Goal: Task Accomplishment & Management: Use online tool/utility

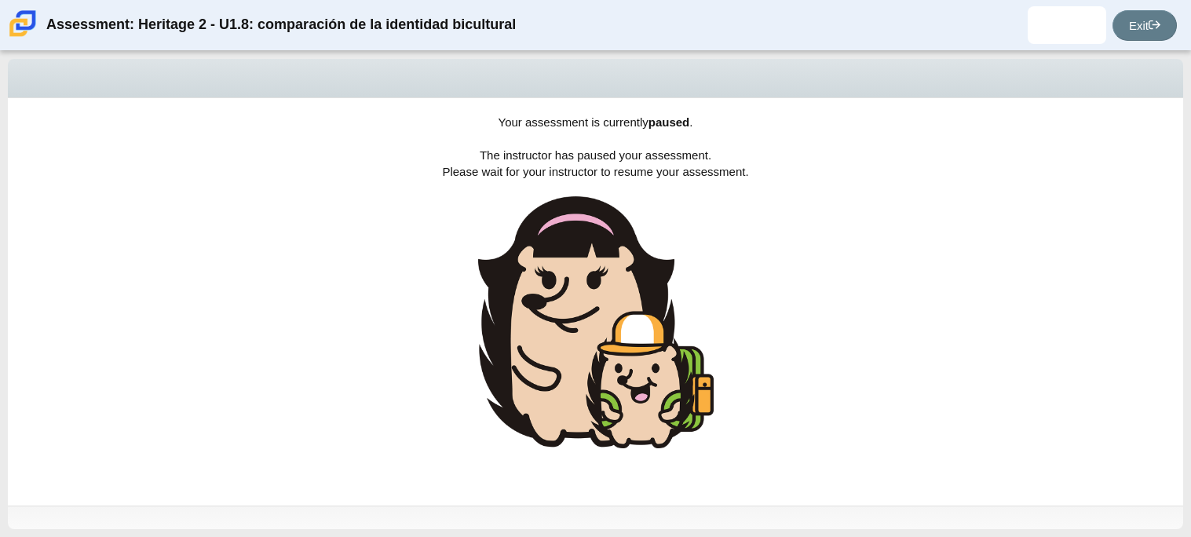
click at [991, 241] on div "Your assessment is currently paused . The instructor has paused your assessment…" at bounding box center [596, 302] width 1176 height 408
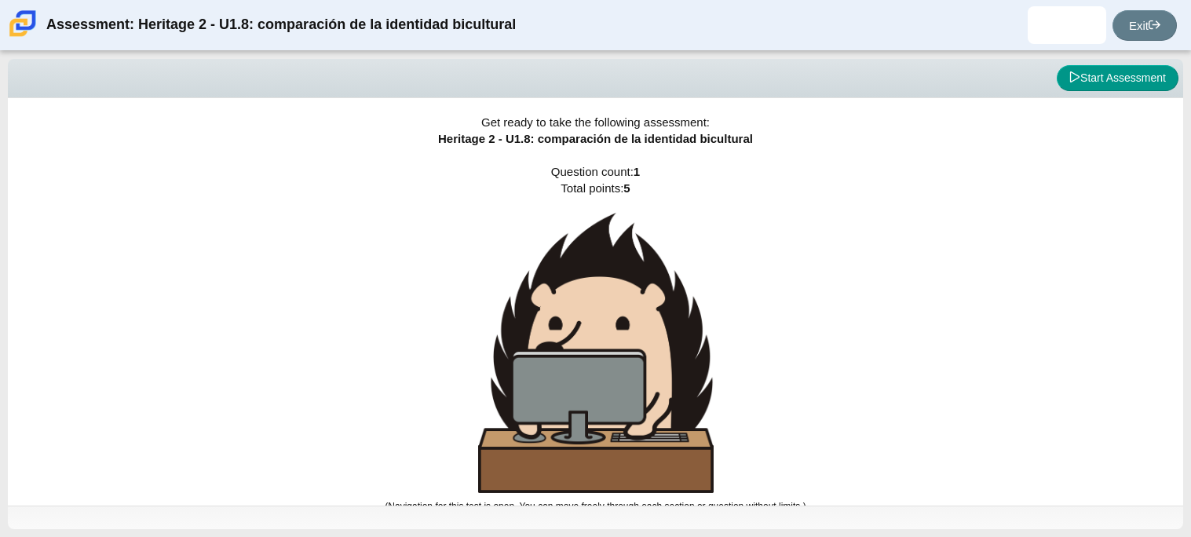
scroll to position [9, 0]
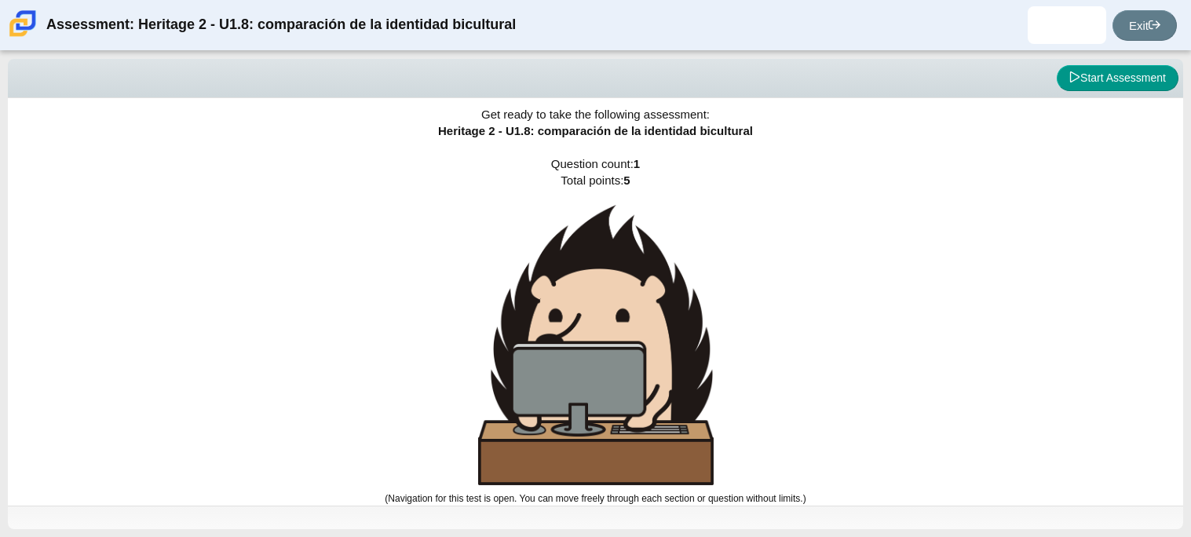
click at [715, 325] on div "Get ready to take the following assessment: Heritage 2 - U1.8: comparación de l…" at bounding box center [596, 294] width 1176 height 408
click at [620, 352] on img at bounding box center [596, 345] width 236 height 280
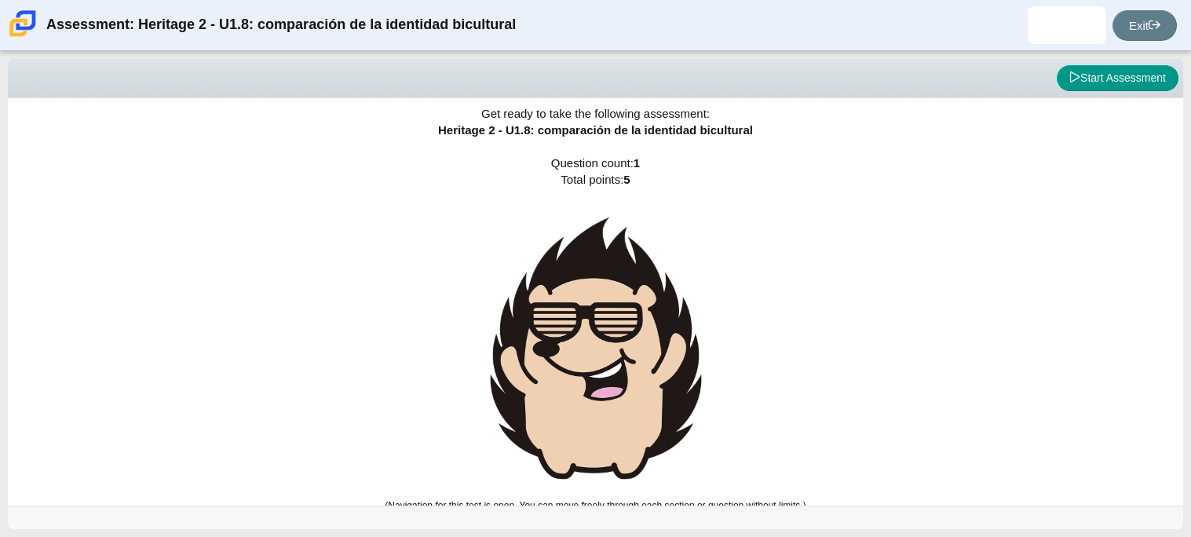
click at [620, 352] on img at bounding box center [596, 348] width 236 height 288
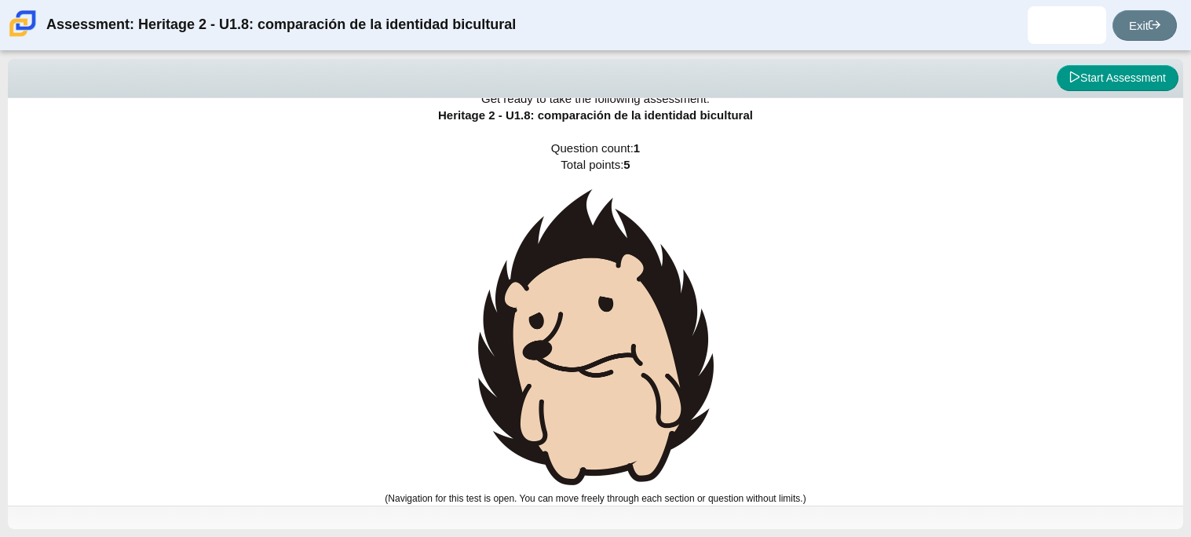
click at [620, 352] on img at bounding box center [596, 337] width 236 height 296
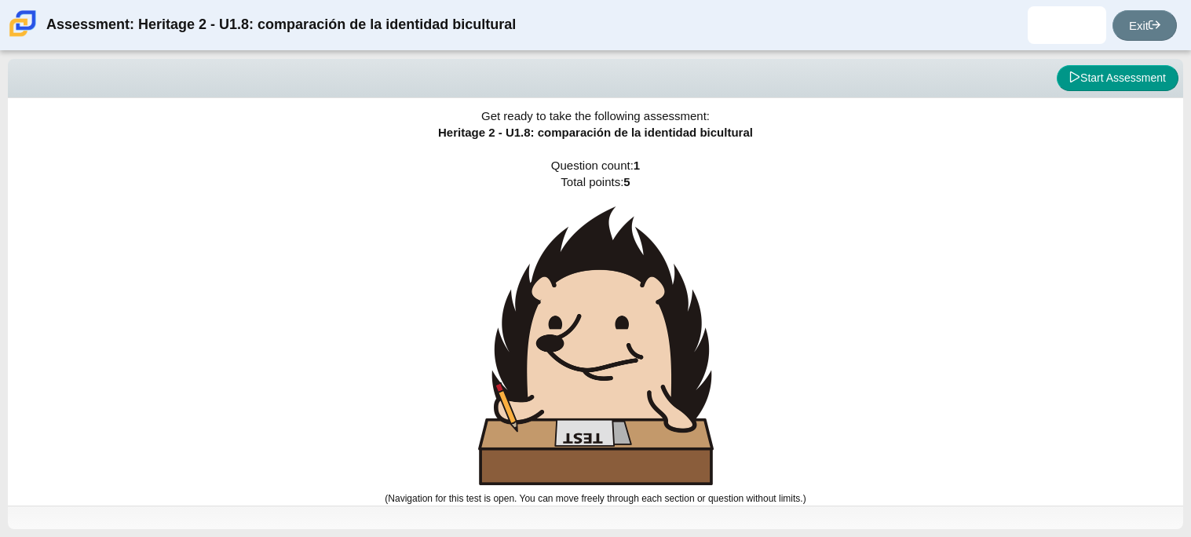
scroll to position [7, 0]
click at [620, 352] on img at bounding box center [596, 346] width 236 height 279
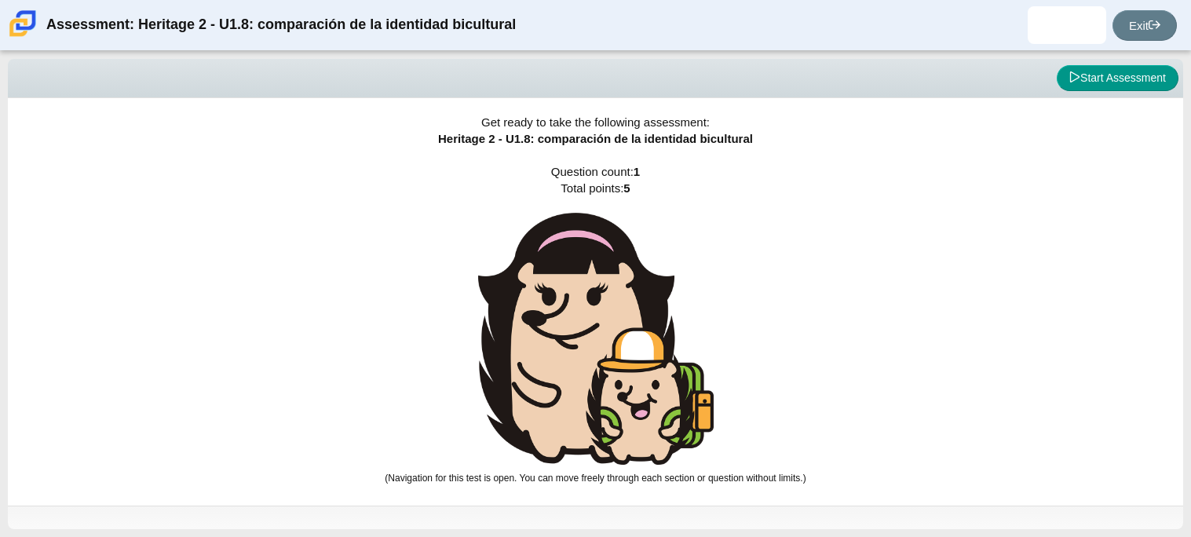
scroll to position [0, 0]
click at [620, 352] on img at bounding box center [596, 339] width 236 height 252
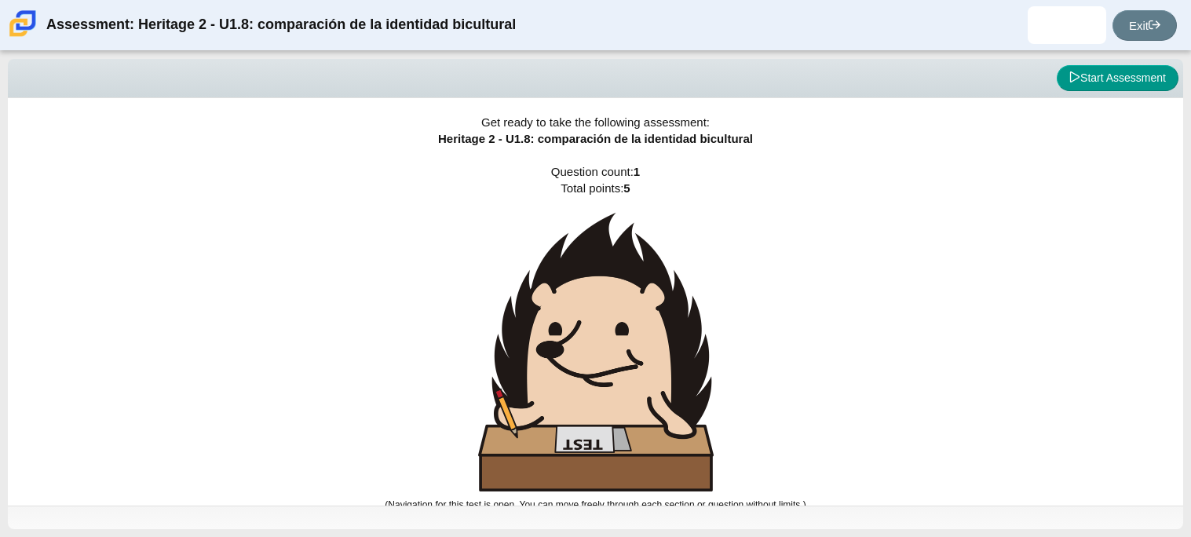
click at [620, 352] on img at bounding box center [596, 352] width 236 height 279
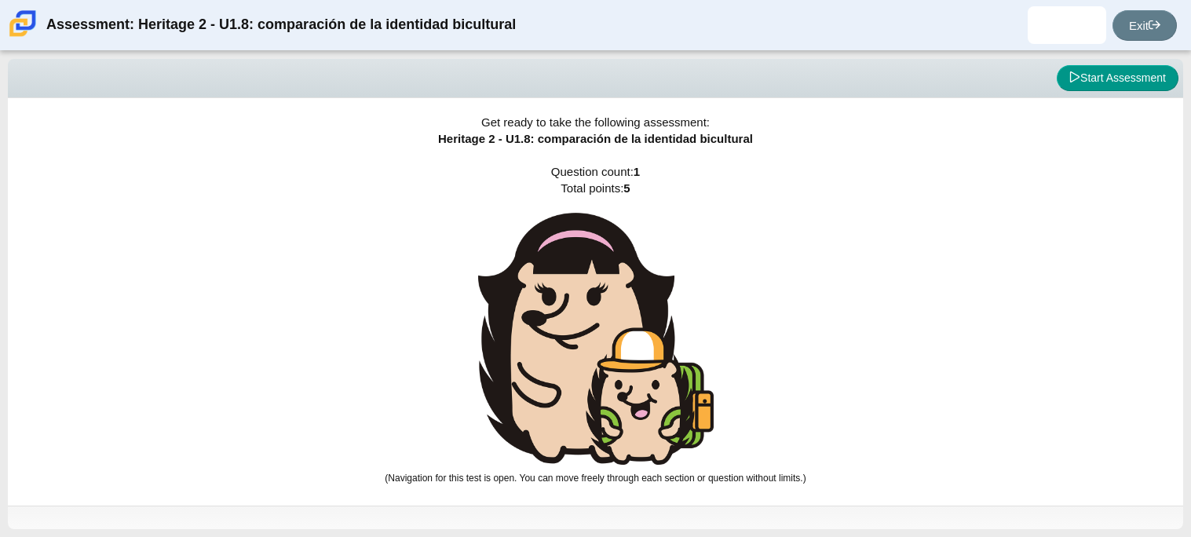
click at [620, 352] on img at bounding box center [596, 339] width 236 height 252
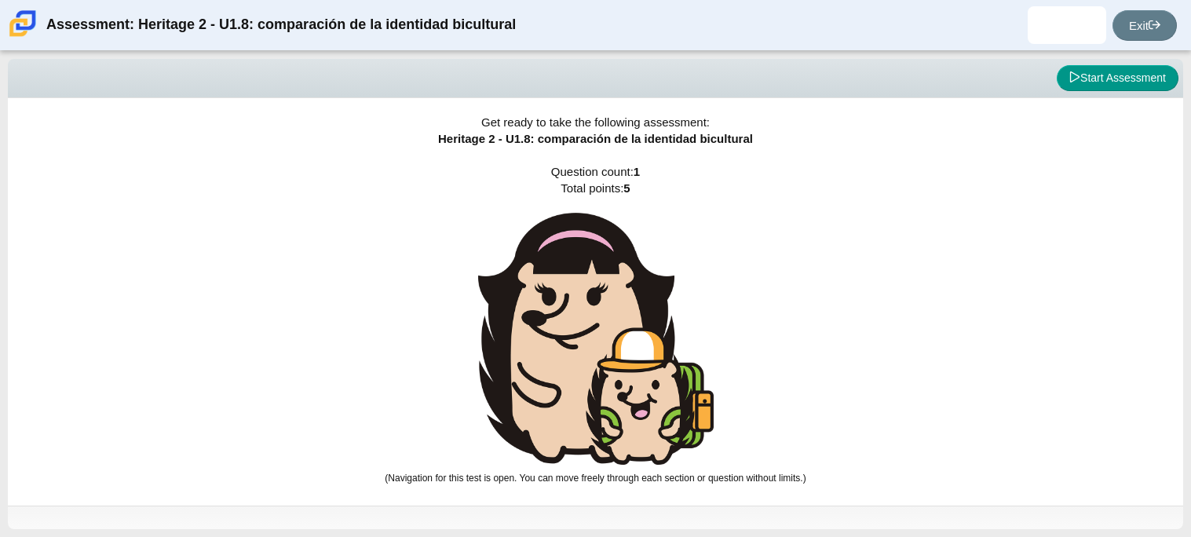
click at [620, 352] on img at bounding box center [596, 339] width 236 height 252
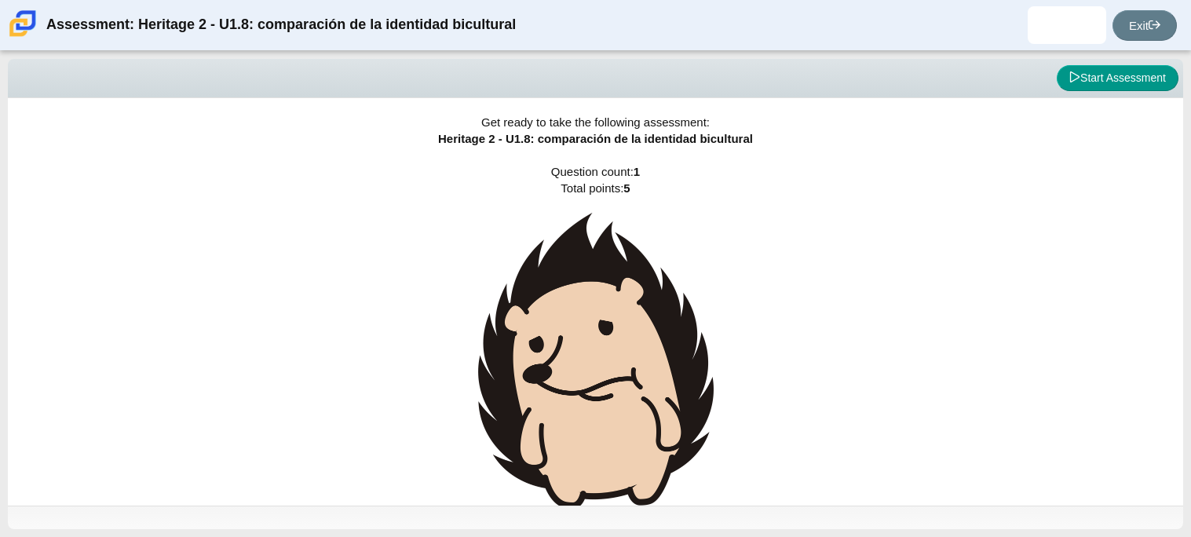
click at [620, 352] on img at bounding box center [596, 361] width 236 height 296
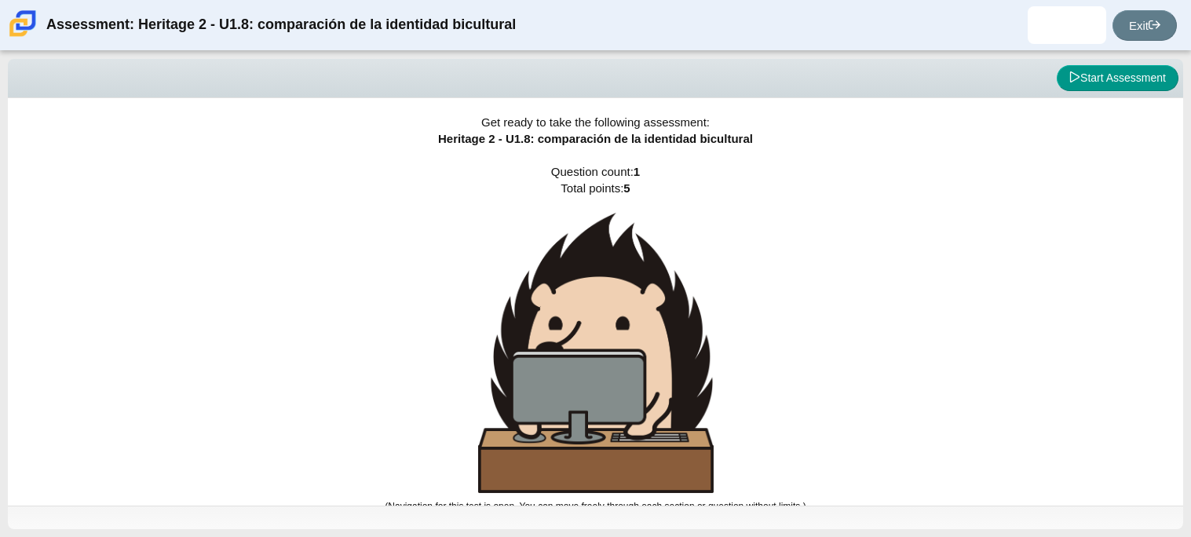
click at [620, 352] on img at bounding box center [596, 353] width 236 height 280
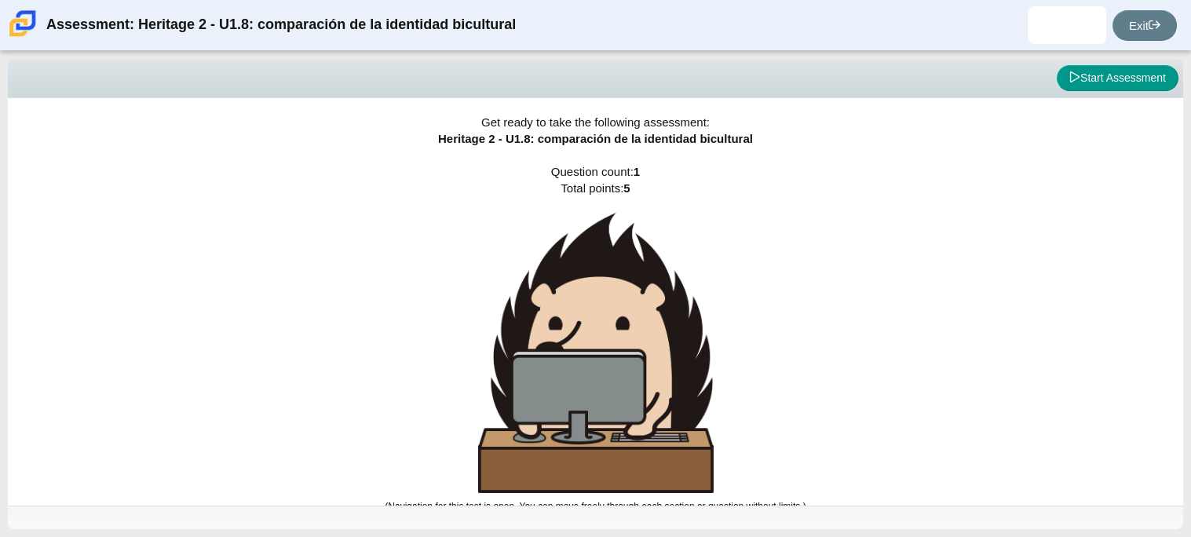
click at [620, 352] on img at bounding box center [596, 353] width 236 height 280
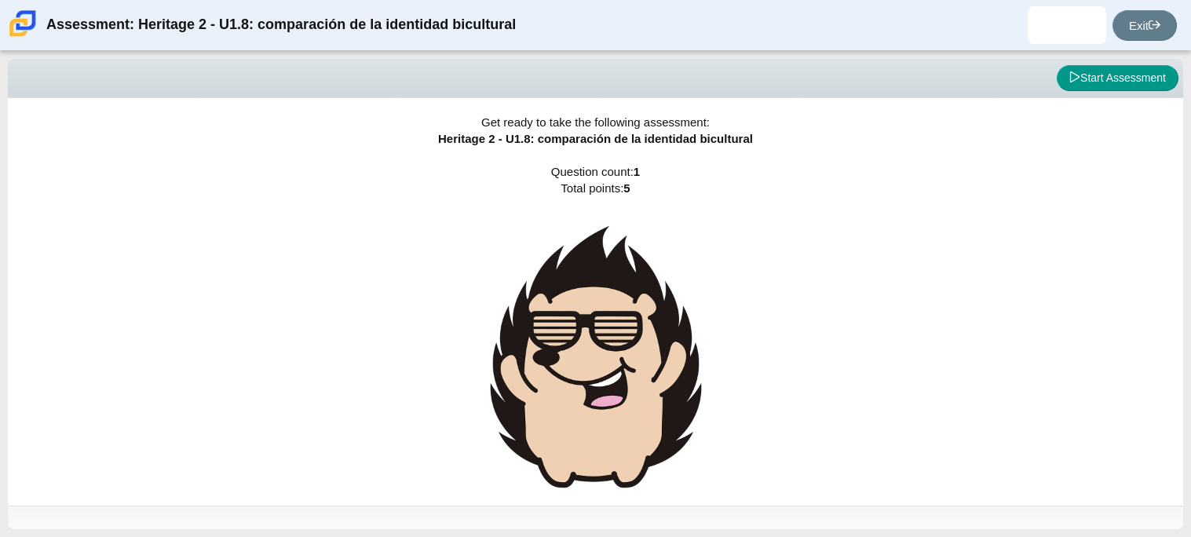
click at [620, 352] on img at bounding box center [596, 357] width 236 height 288
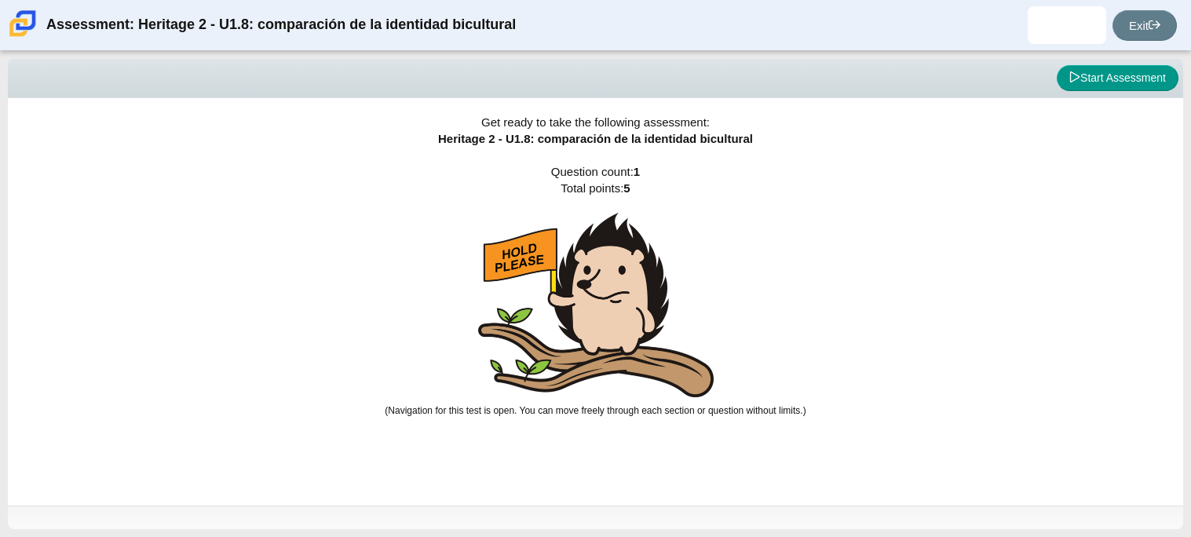
click at [620, 352] on img at bounding box center [596, 305] width 236 height 185
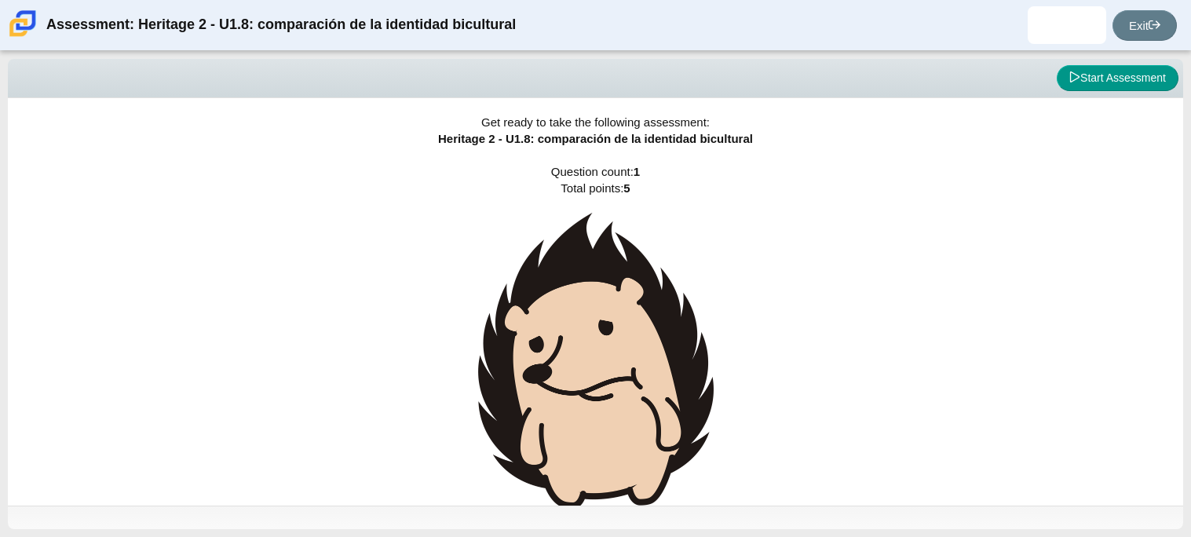
click at [620, 352] on img at bounding box center [596, 361] width 236 height 296
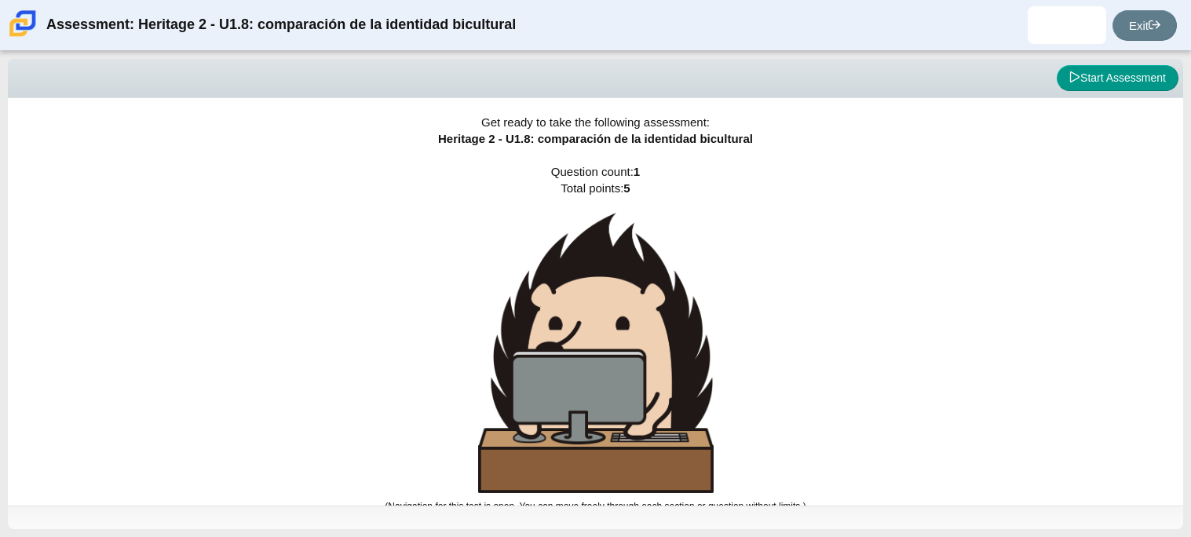
click at [620, 352] on img at bounding box center [596, 353] width 236 height 280
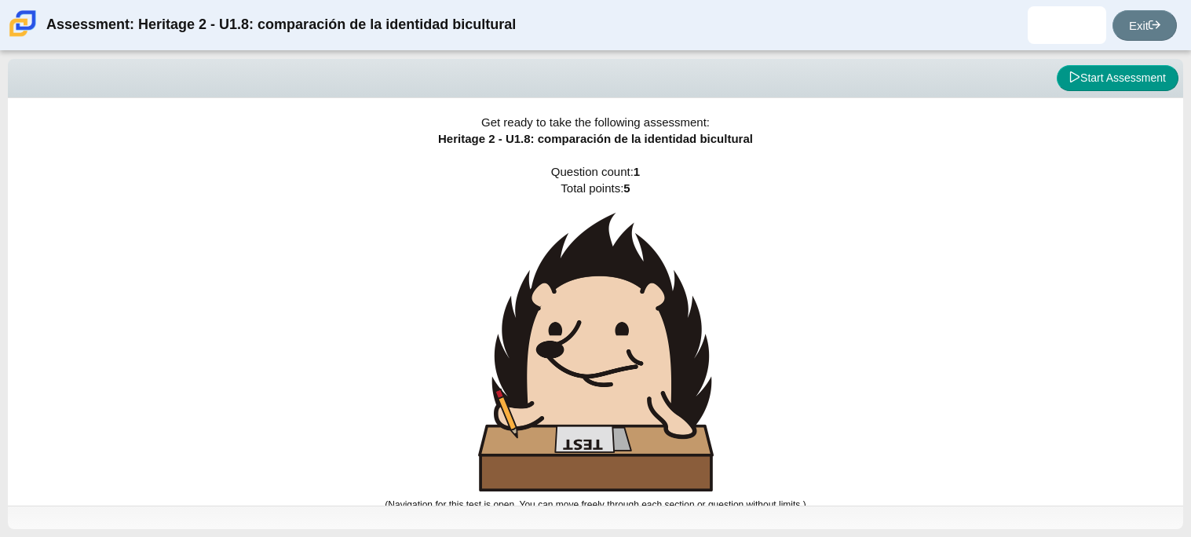
click at [620, 352] on img at bounding box center [596, 352] width 236 height 279
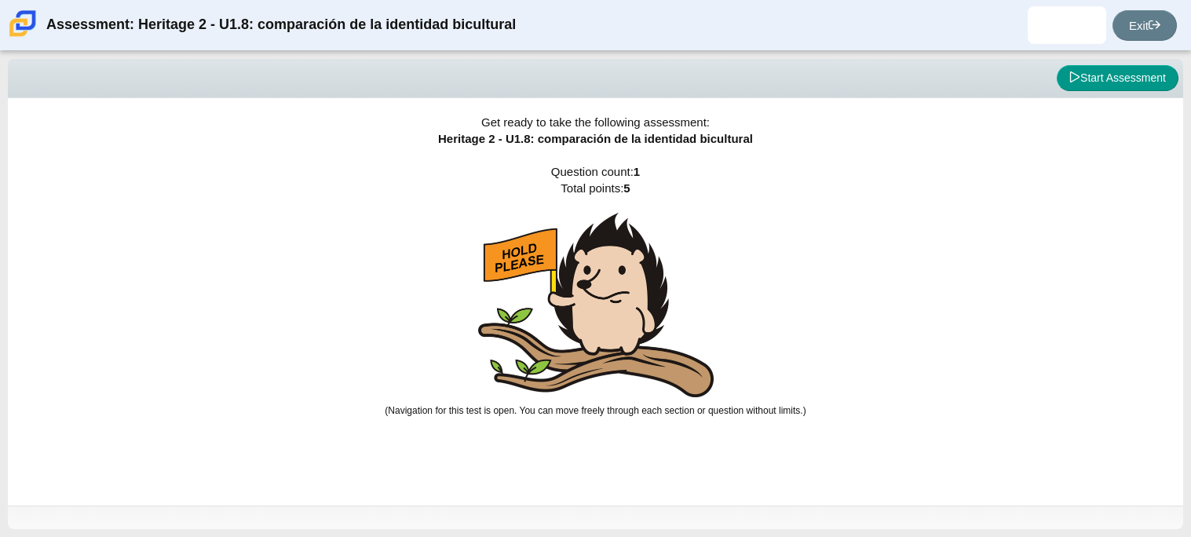
click at [620, 352] on img at bounding box center [596, 305] width 236 height 185
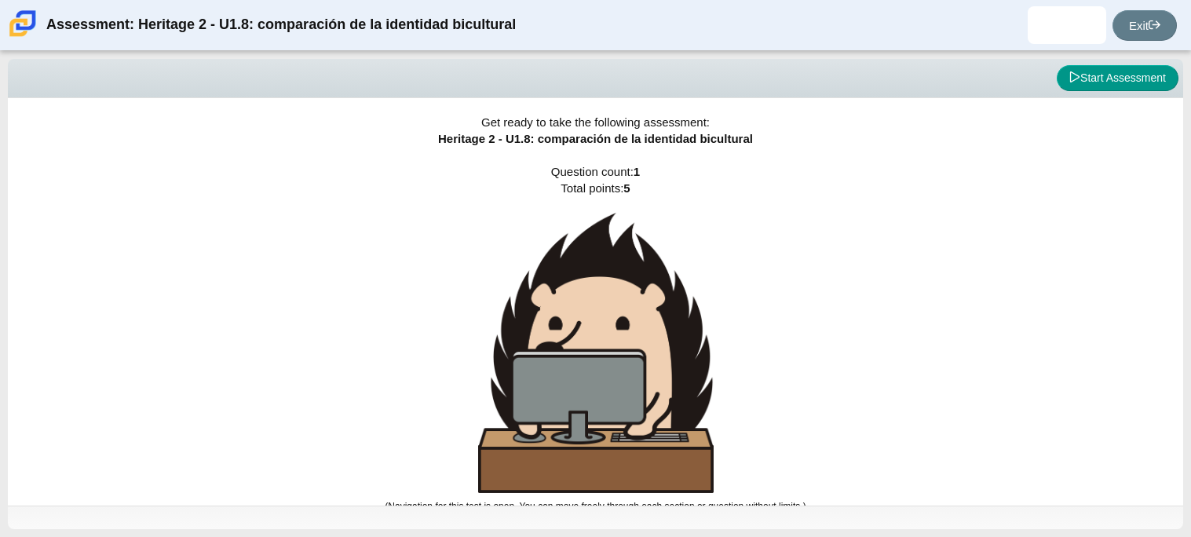
click at [620, 352] on img at bounding box center [596, 353] width 236 height 280
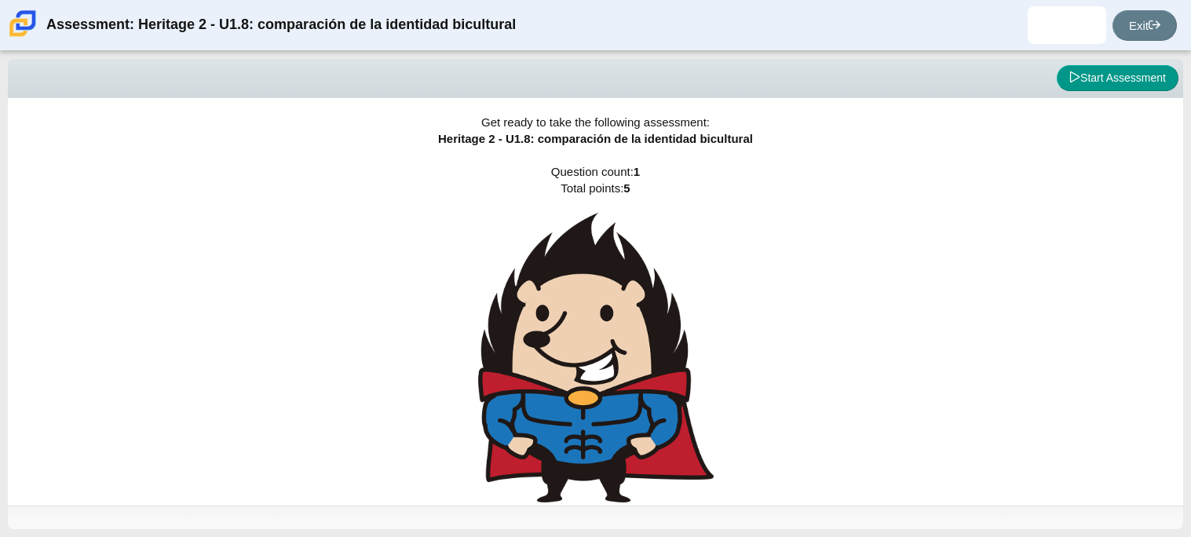
click at [620, 352] on img at bounding box center [596, 358] width 236 height 290
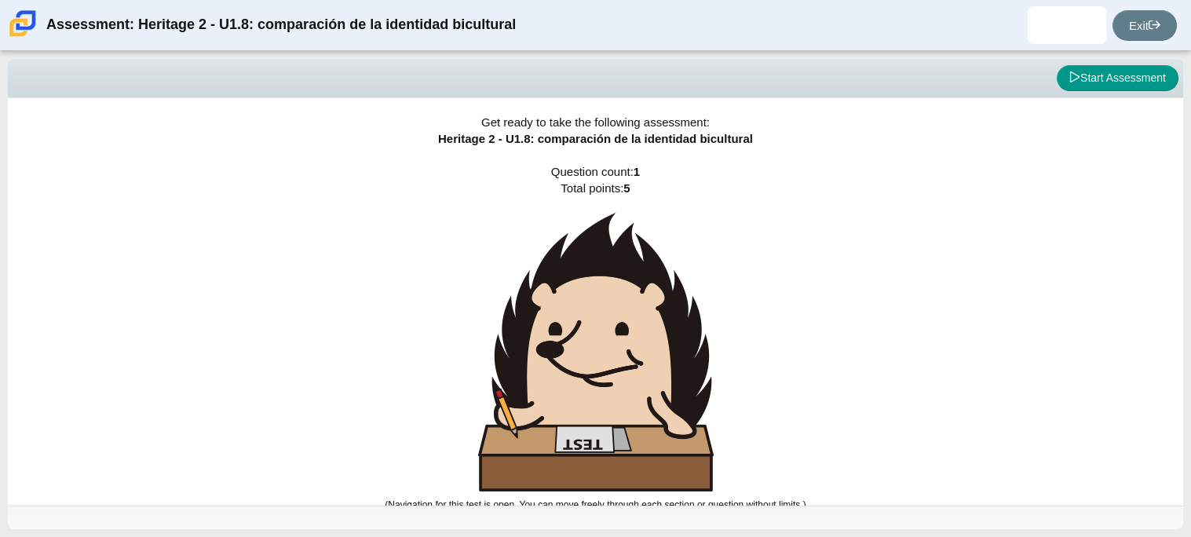
click at [620, 352] on img at bounding box center [596, 352] width 236 height 279
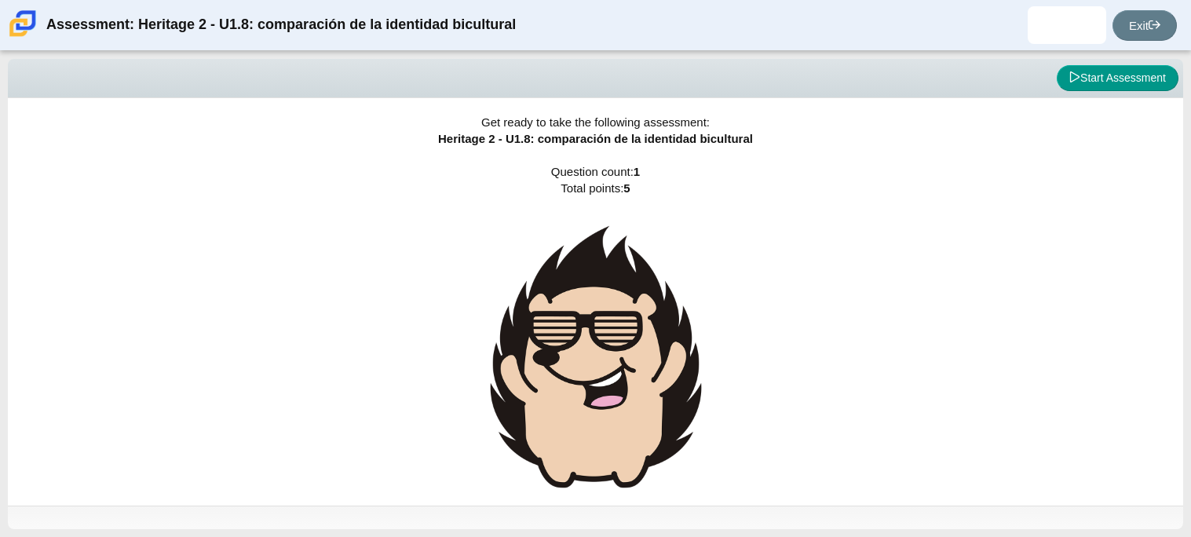
click at [620, 352] on img at bounding box center [596, 357] width 236 height 288
